Goal: Find specific page/section: Locate a particular part of the current website

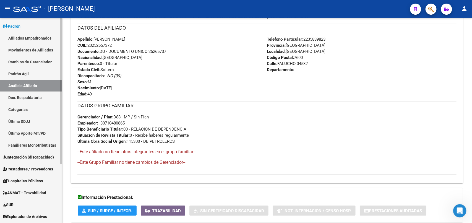
scroll to position [82, 0]
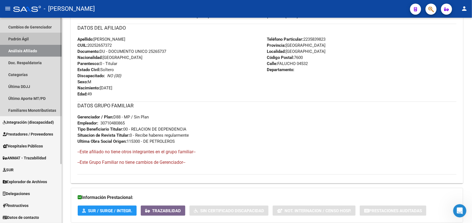
click at [32, 40] on link "Padrón Ágil" at bounding box center [31, 39] width 62 height 12
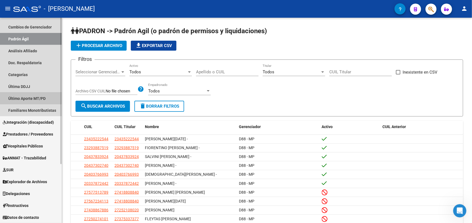
click at [32, 98] on link "Último Aporte MT/PD" at bounding box center [31, 98] width 62 height 12
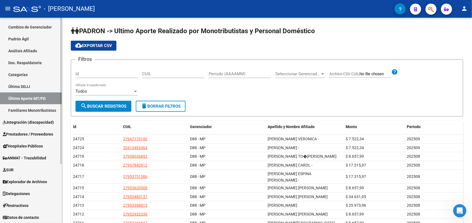
click at [32, 183] on span "Explorador de Archivos" at bounding box center [25, 182] width 44 height 6
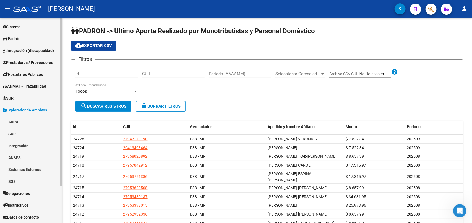
scroll to position [35, 0]
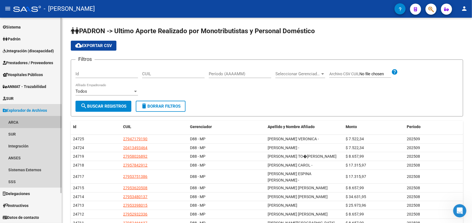
click at [27, 122] on link "ARCA" at bounding box center [31, 122] width 62 height 12
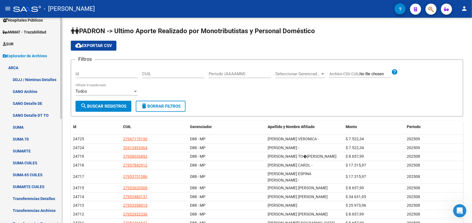
scroll to position [104, 0]
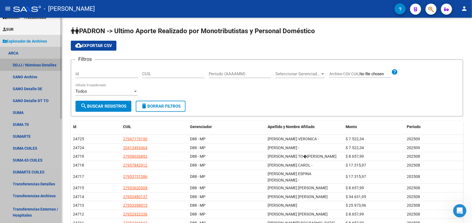
click at [41, 63] on link "DDJJ / Nóminas Detalles" at bounding box center [31, 65] width 62 height 12
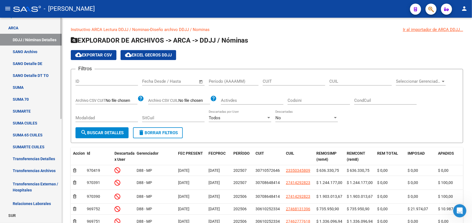
scroll to position [138, 0]
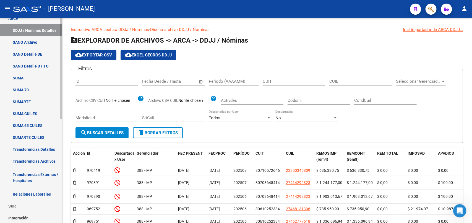
click at [27, 150] on link "Transferencias Detalles" at bounding box center [31, 149] width 62 height 12
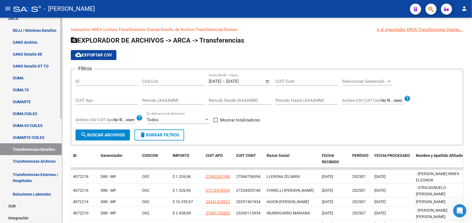
click at [28, 163] on link "Transferencias Archivos" at bounding box center [31, 161] width 62 height 12
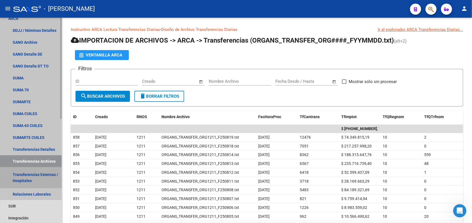
click at [30, 176] on link "Transferencias Externas / Hospitales" at bounding box center [31, 177] width 62 height 21
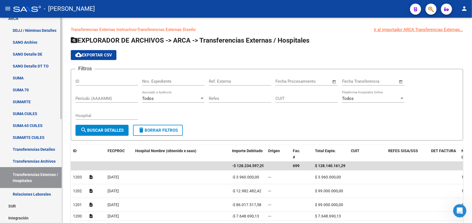
click at [33, 192] on link "Relaciones Laborales" at bounding box center [31, 194] width 62 height 12
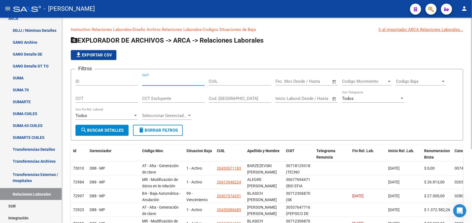
click at [181, 82] on input "CUIT" at bounding box center [173, 81] width 62 height 5
click at [224, 81] on input "CUIL" at bounding box center [240, 81] width 62 height 5
type input "20-25265737-2"
click at [113, 128] on span "search Buscar Detalles" at bounding box center [101, 130] width 43 height 5
